Goal: Use online tool/utility: Utilize a website feature to perform a specific function

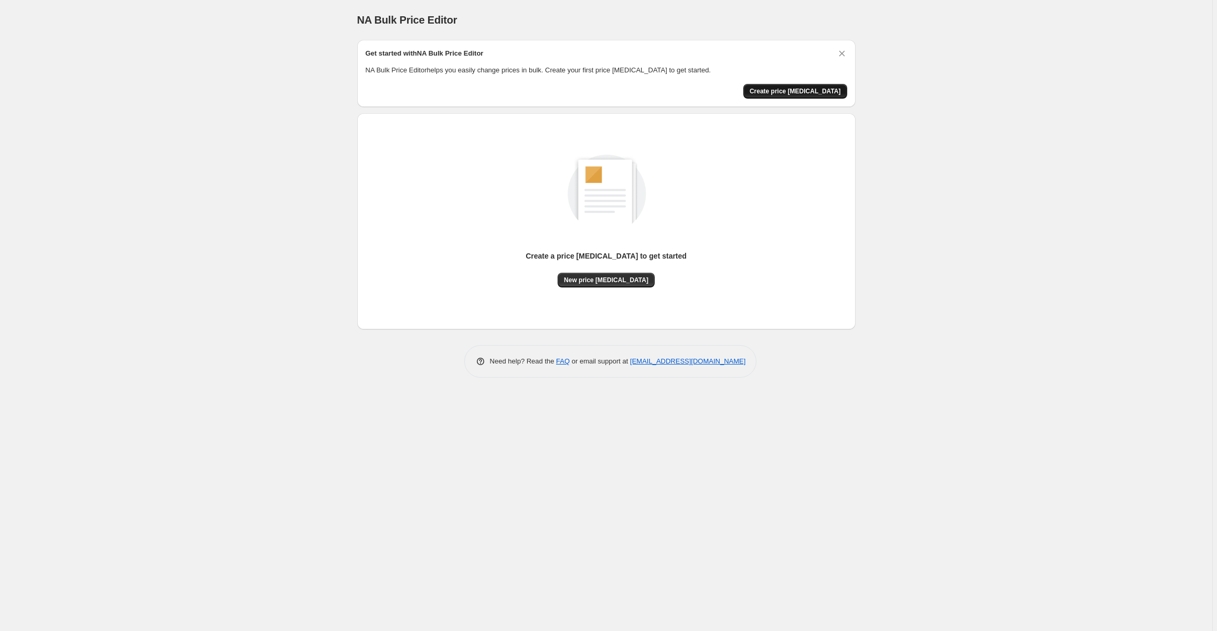
click at [808, 94] on span "Create price change job" at bounding box center [795, 91] width 91 height 8
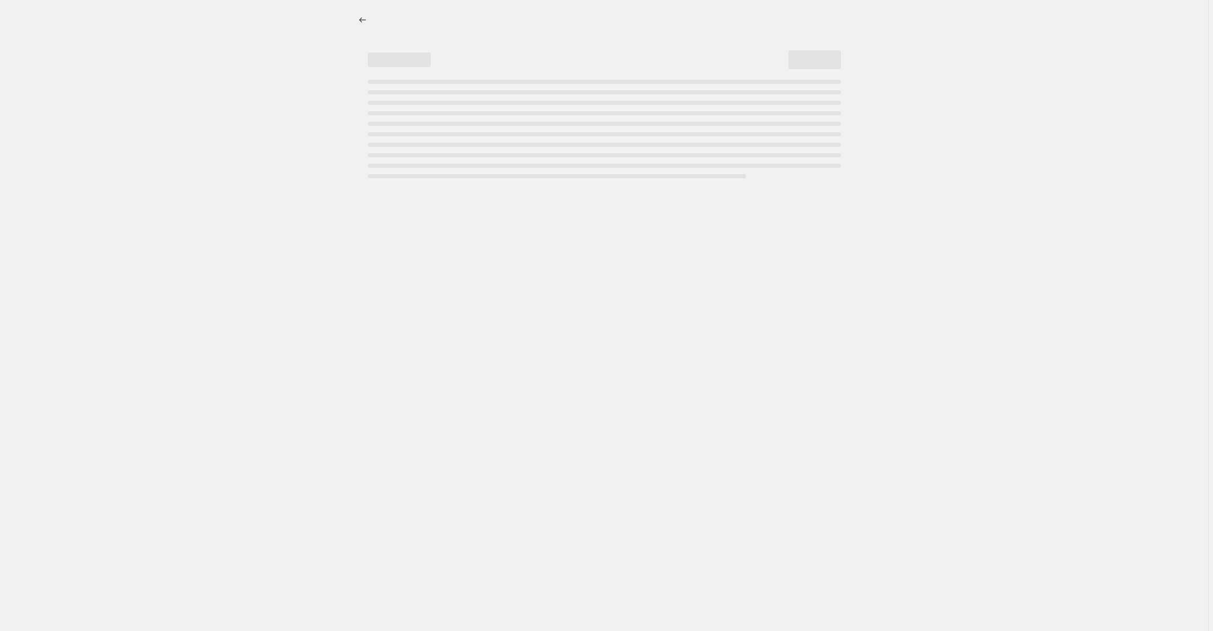
select select "percentage"
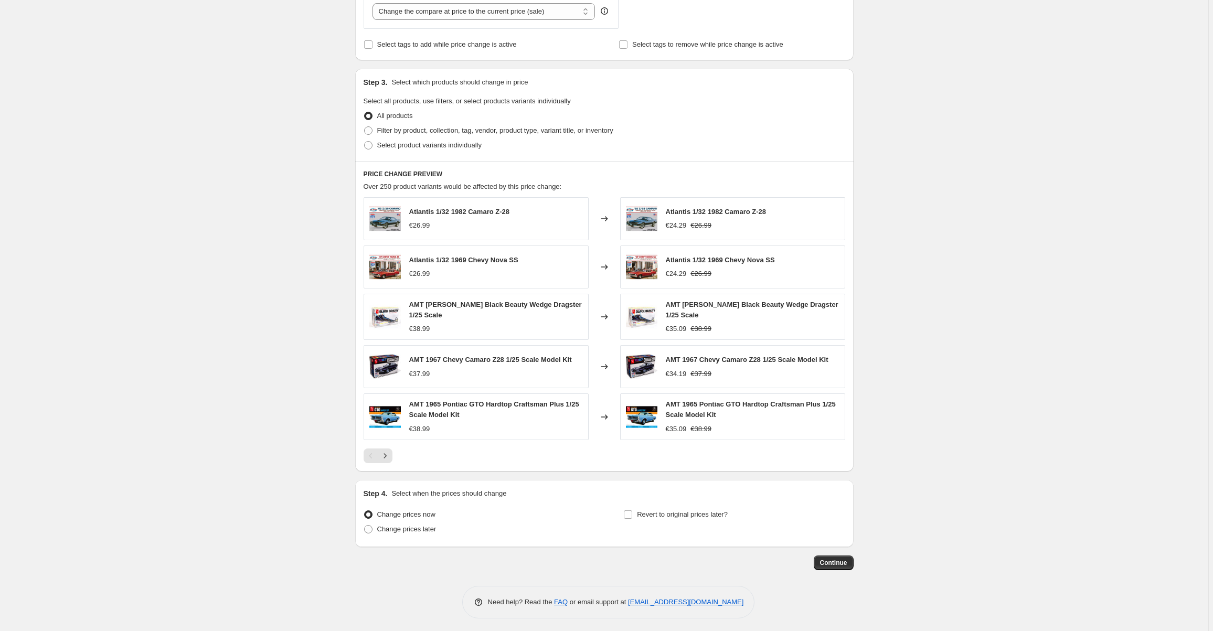
scroll to position [422, 0]
click at [845, 562] on span "Continue" at bounding box center [833, 562] width 27 height 8
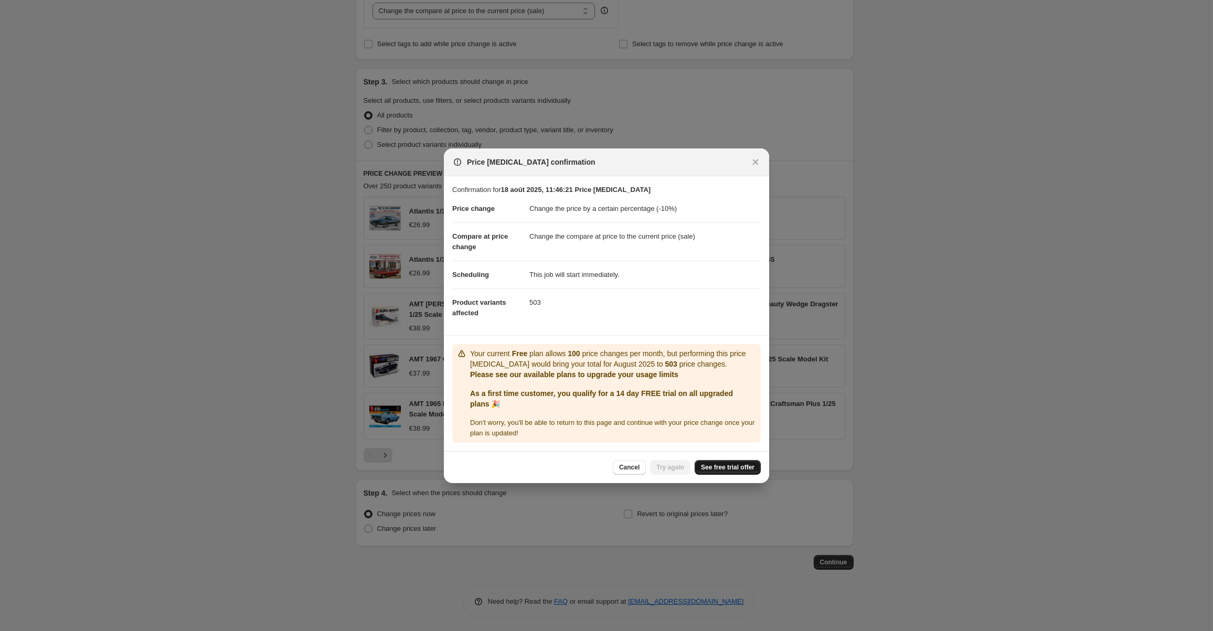
click at [731, 466] on span "See free trial offer" at bounding box center [728, 467] width 54 height 8
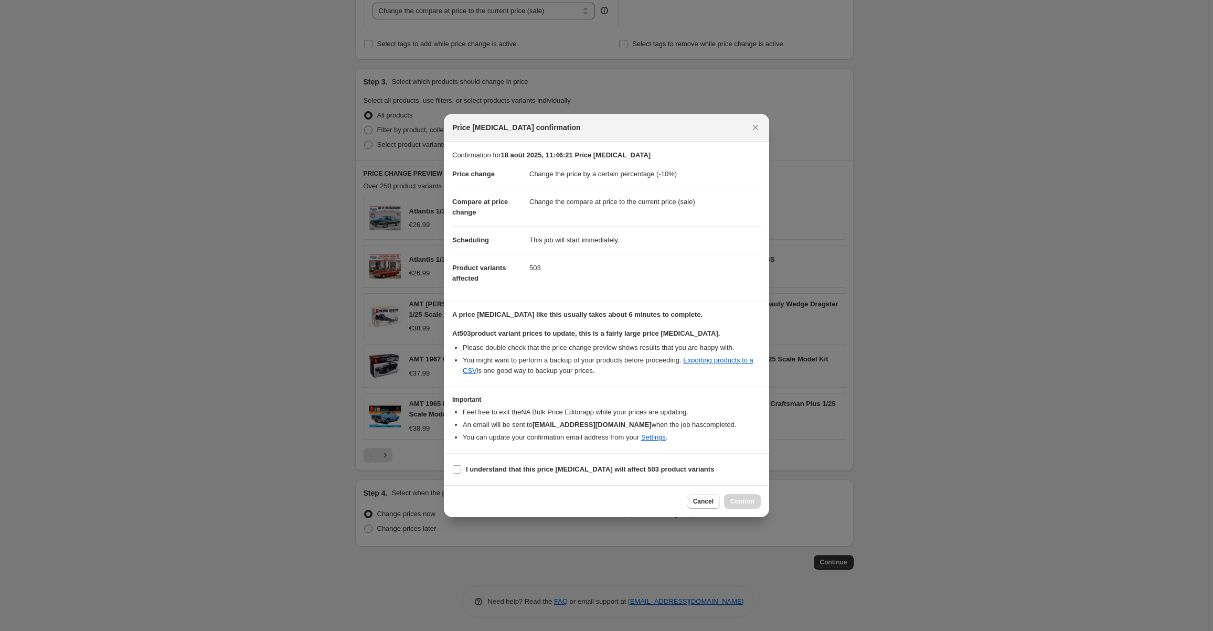
select select "percentage"
click at [754, 130] on icon "Close" at bounding box center [755, 127] width 10 height 10
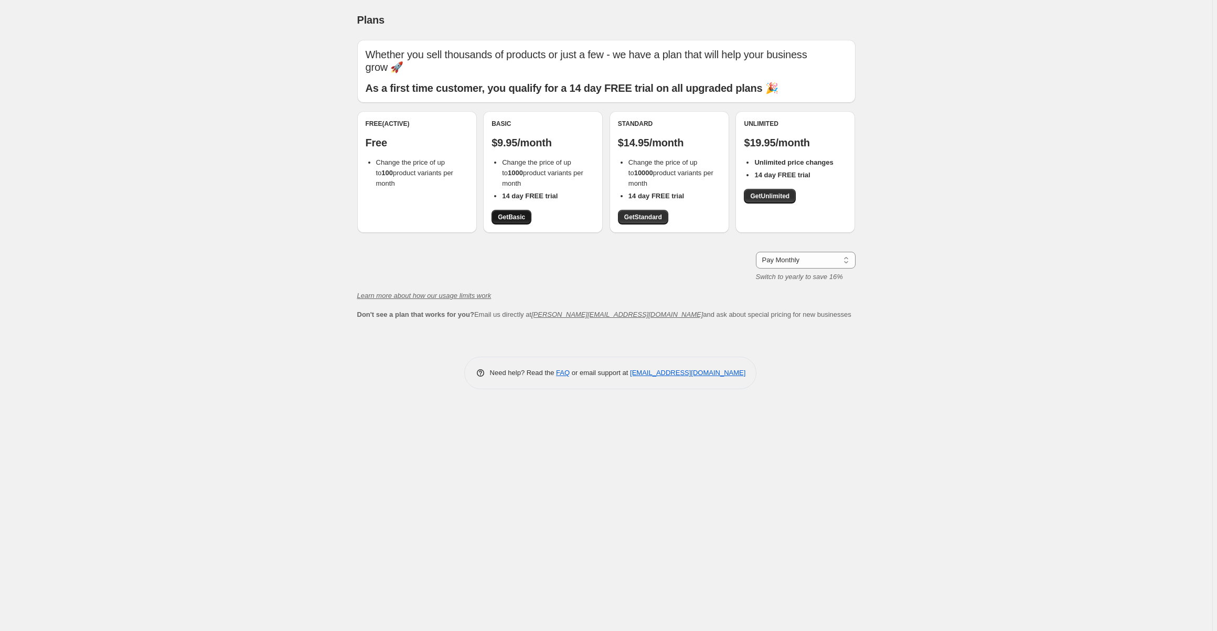
click at [512, 220] on span "Get Basic" at bounding box center [511, 217] width 27 height 8
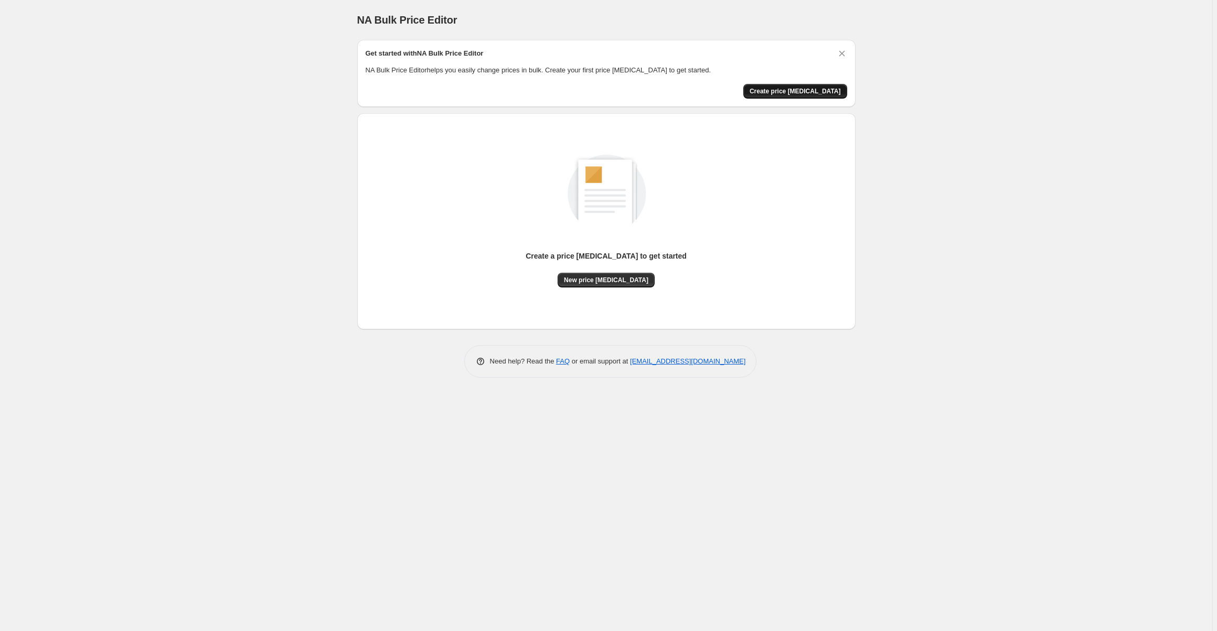
click at [805, 93] on span "Create price [MEDICAL_DATA]" at bounding box center [795, 91] width 91 height 8
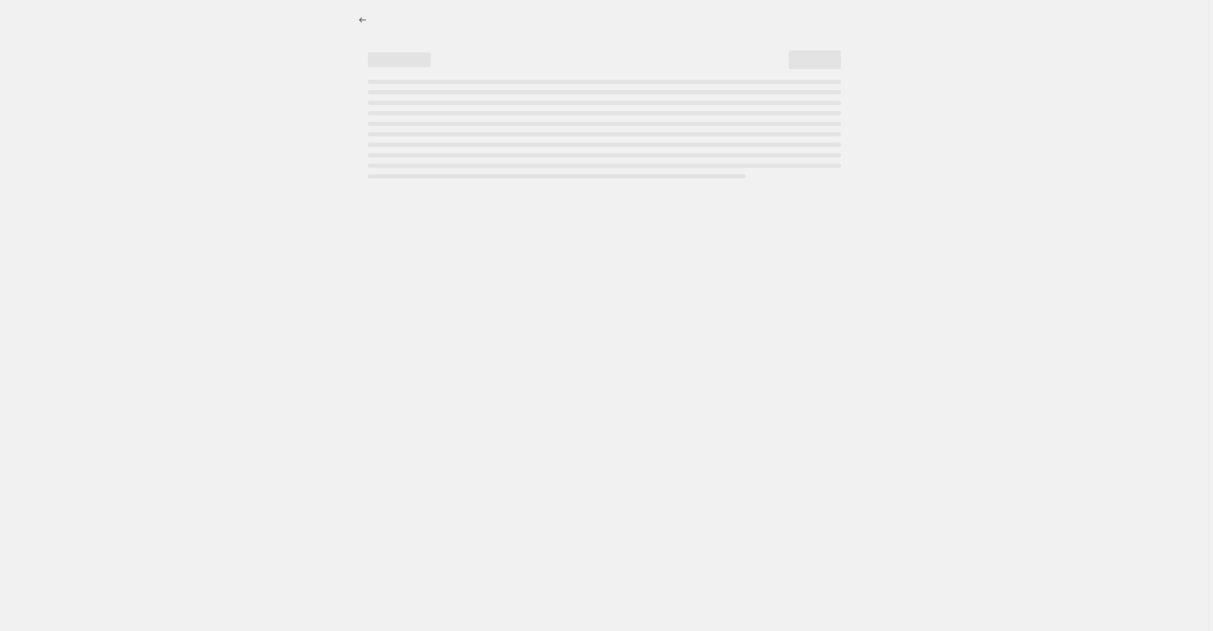
select select "percentage"
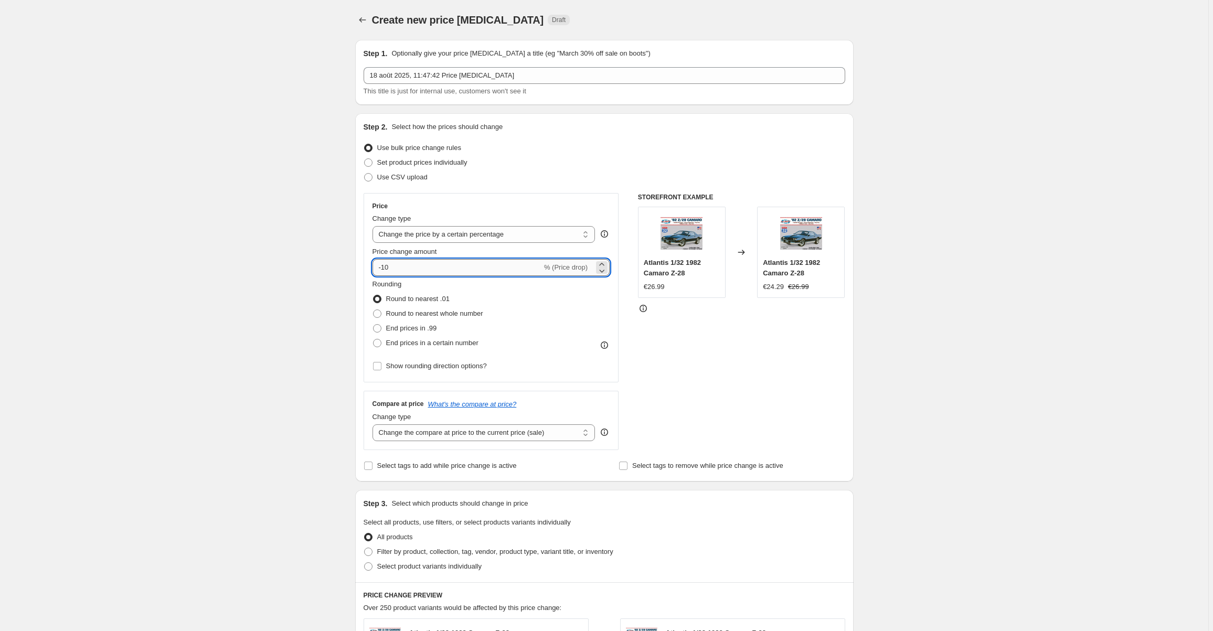
drag, startPoint x: 415, startPoint y: 268, endPoint x: 385, endPoint y: 273, distance: 30.8
click at [385, 273] on input "-10" at bounding box center [457, 267] width 169 height 17
type input "-85"
click at [868, 332] on div "Create new price change job. This page is ready Create new price change job Dra…" at bounding box center [604, 528] width 1208 height 1056
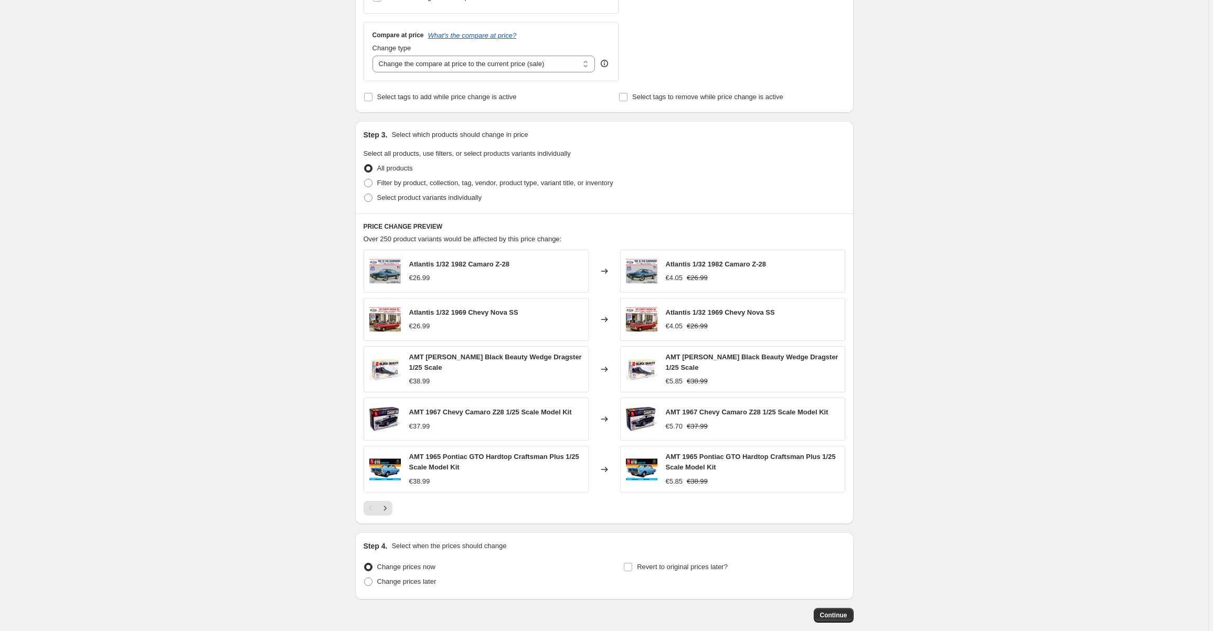
scroll to position [422, 0]
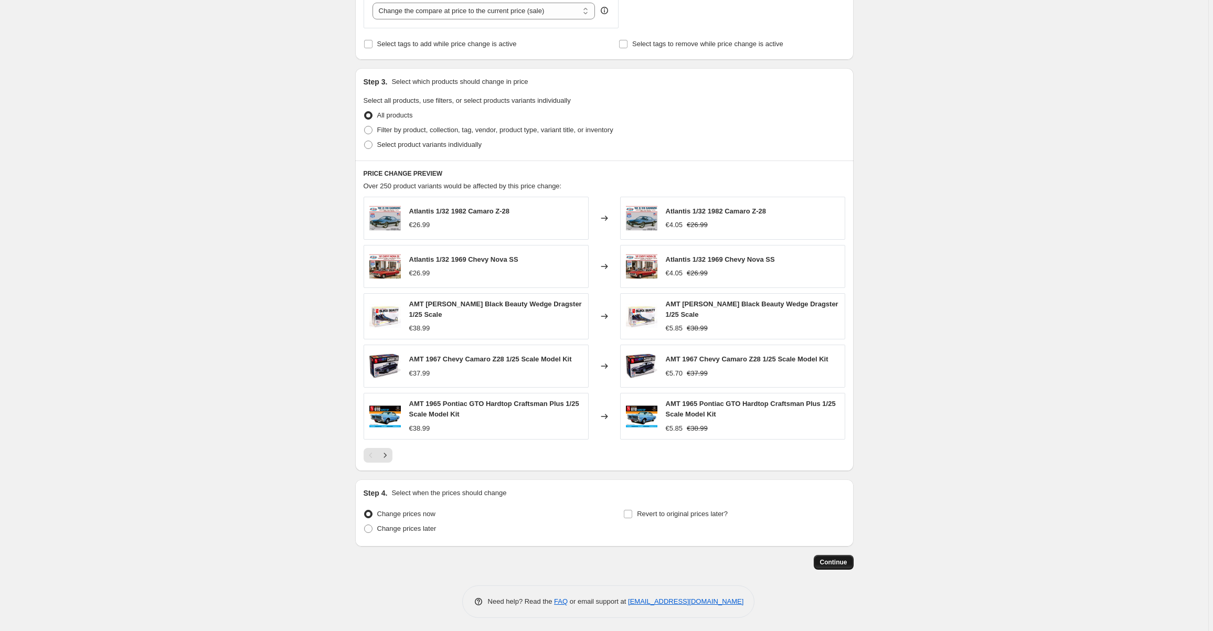
click at [841, 561] on span "Continue" at bounding box center [833, 562] width 27 height 8
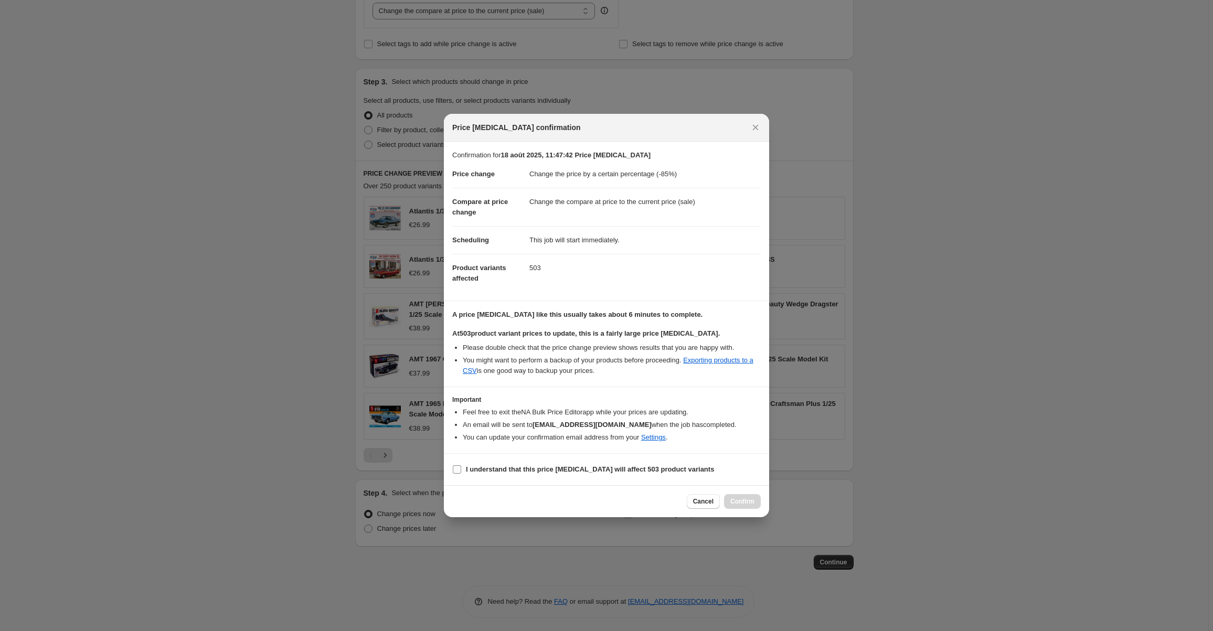
click at [458, 468] on input "I understand that this price change job will affect 503 product variants" at bounding box center [457, 469] width 8 height 8
checkbox input "true"
click at [745, 498] on span "Confirm" at bounding box center [742, 501] width 24 height 8
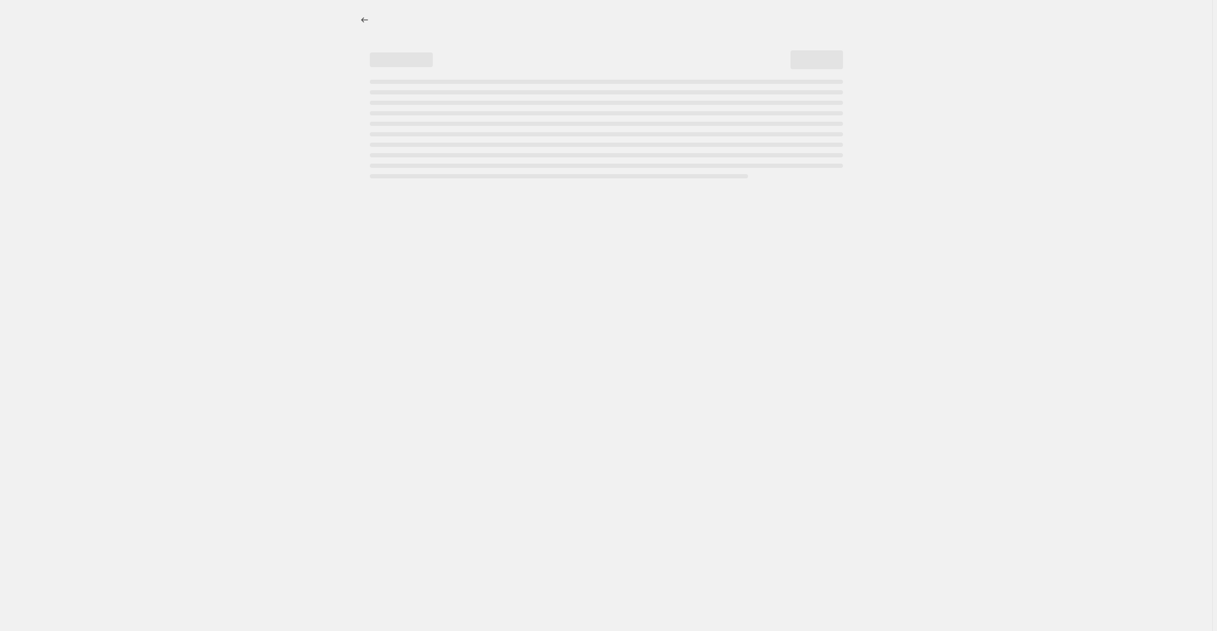
select select "percentage"
